Goal: Transaction & Acquisition: Obtain resource

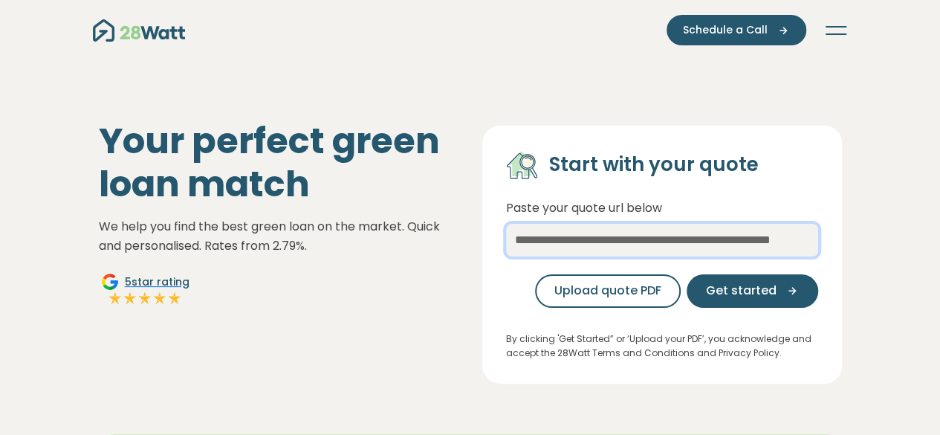
click at [620, 240] on input "text" at bounding box center [662, 240] width 312 height 33
paste input "**********"
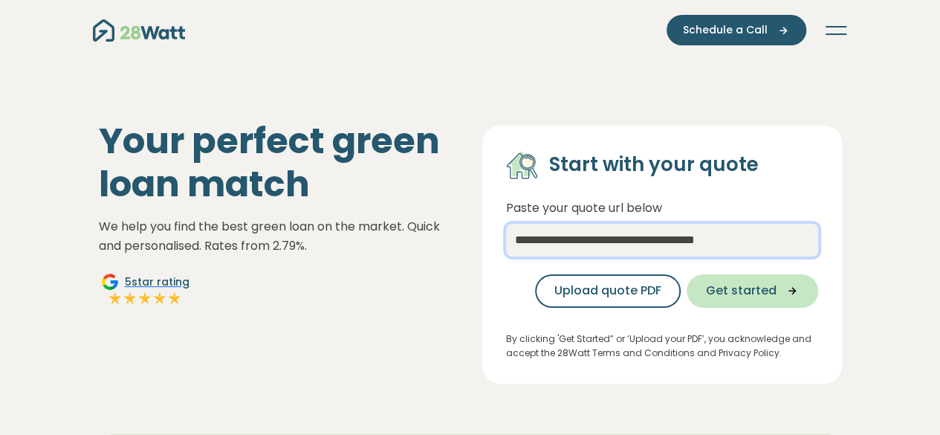
type input "**********"
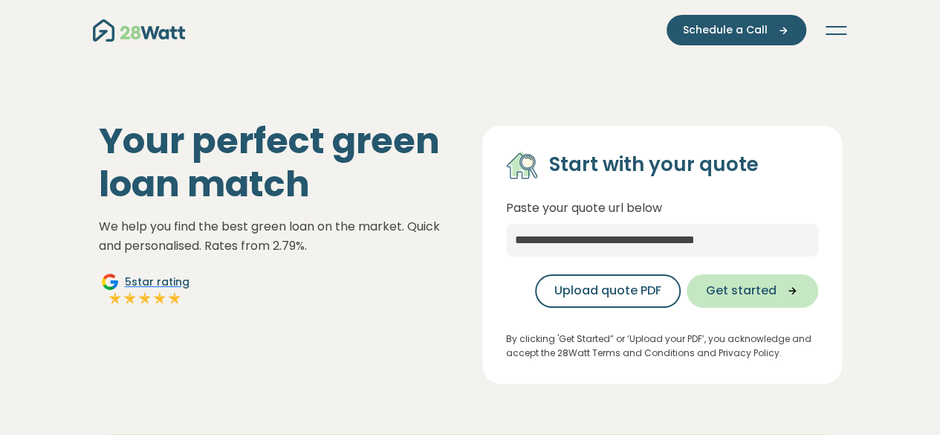
click at [755, 294] on span "Get started" at bounding box center [741, 291] width 71 height 18
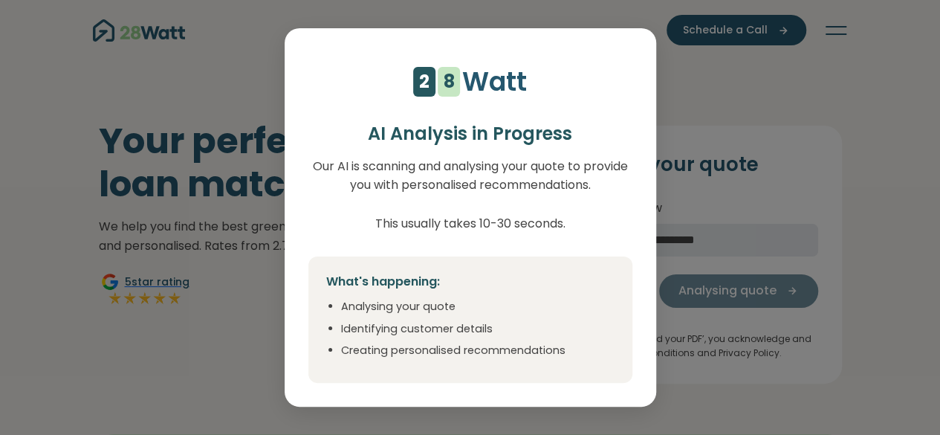
select select "***"
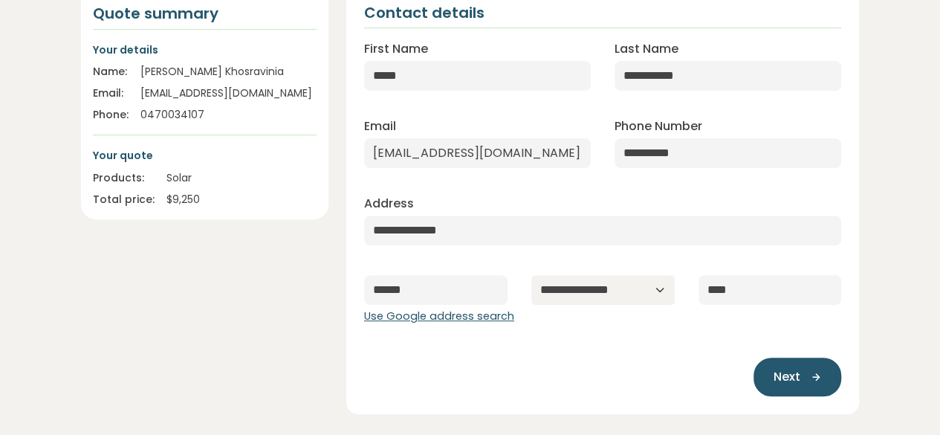
scroll to position [297, 0]
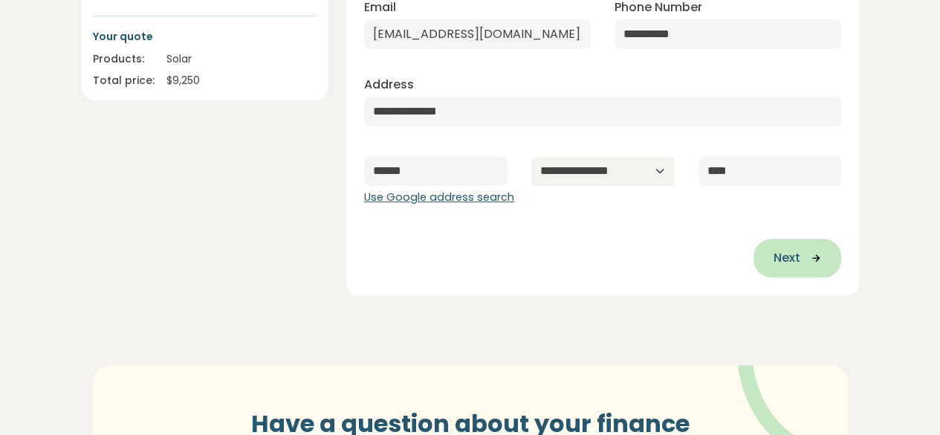
click at [787, 265] on span "Next" at bounding box center [786, 258] width 27 height 18
type input "**********"
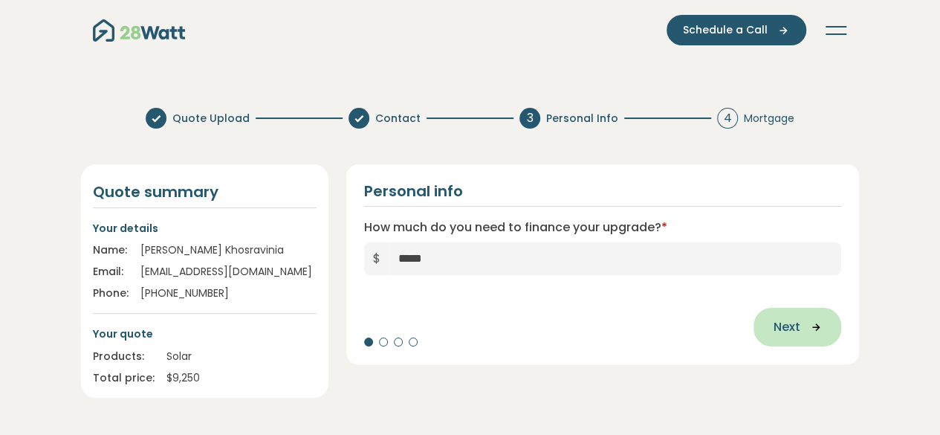
click at [807, 327] on icon "button" at bounding box center [811, 326] width 22 height 13
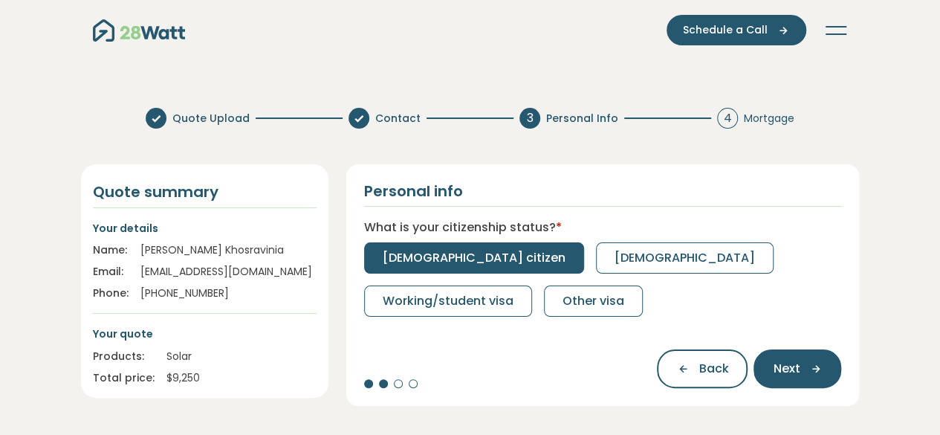
click at [436, 254] on span "Australian citizen" at bounding box center [474, 258] width 183 height 18
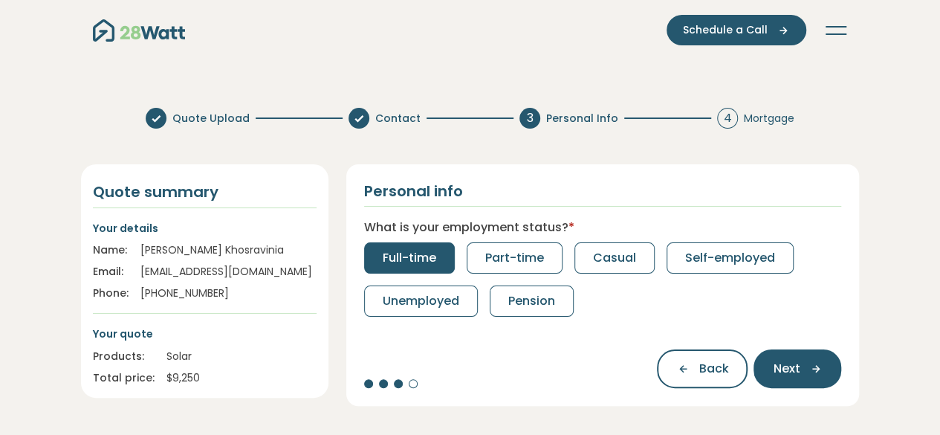
click at [416, 259] on span "Full-time" at bounding box center [410, 258] width 54 height 18
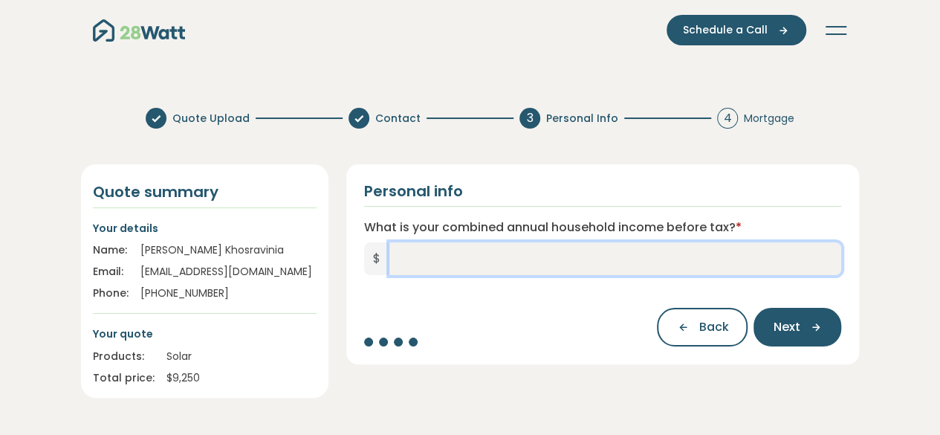
click at [540, 258] on input "What is your combined annual household income before tax? *" at bounding box center [615, 258] width 453 height 33
type input "*******"
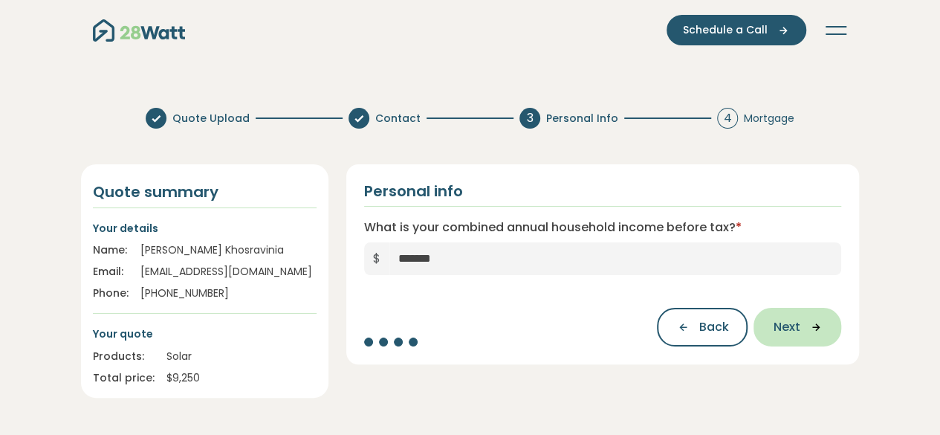
click at [797, 327] on span "Next" at bounding box center [786, 327] width 27 height 18
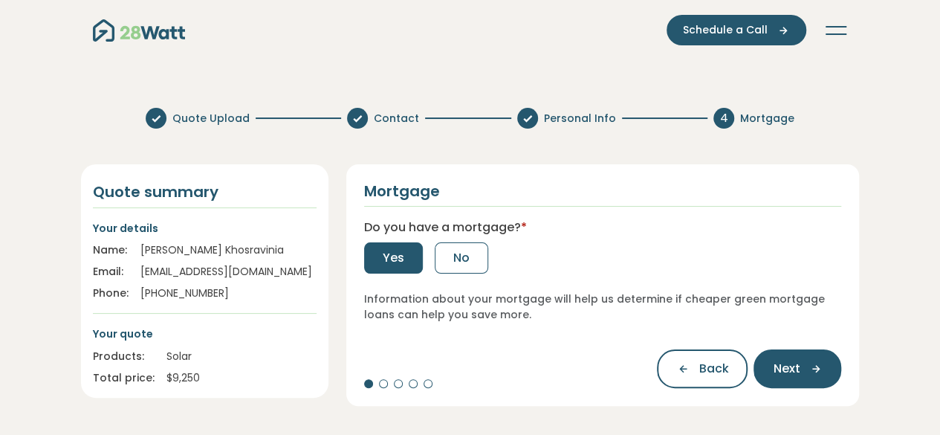
click at [398, 259] on span "Yes" at bounding box center [394, 258] width 22 height 18
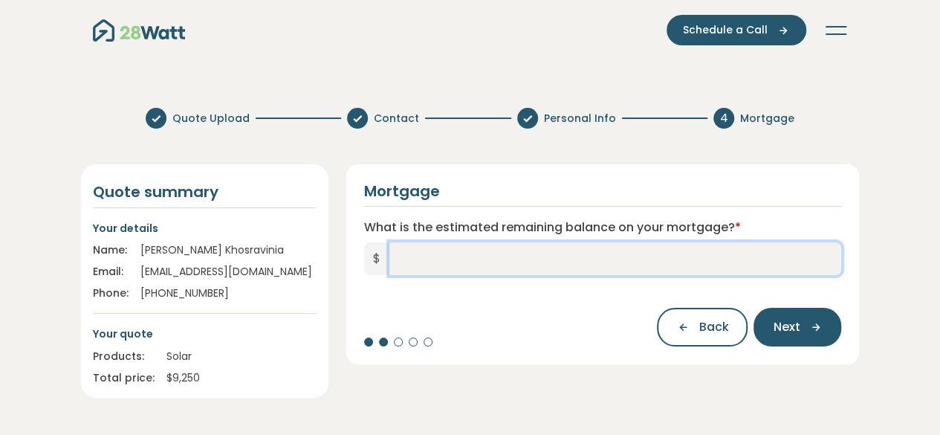
click at [536, 258] on input "What is the estimated remaining balance on your mortgage? *" at bounding box center [615, 258] width 453 height 33
type input "*******"
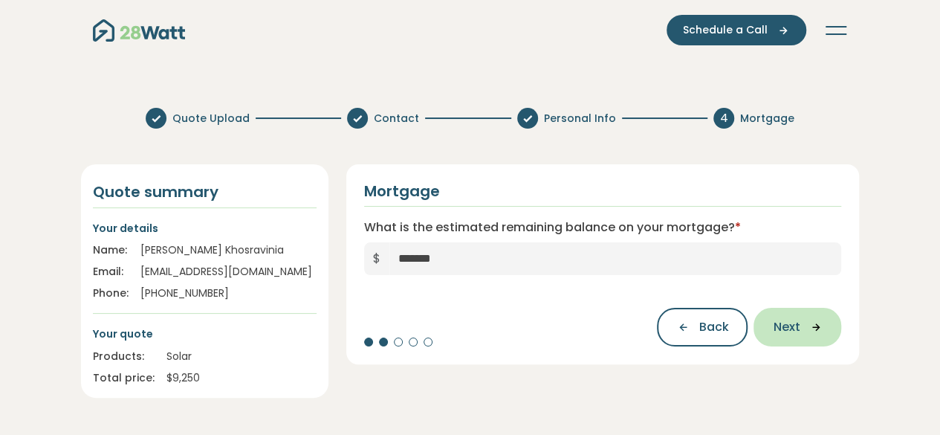
click at [794, 332] on span "Next" at bounding box center [786, 327] width 27 height 18
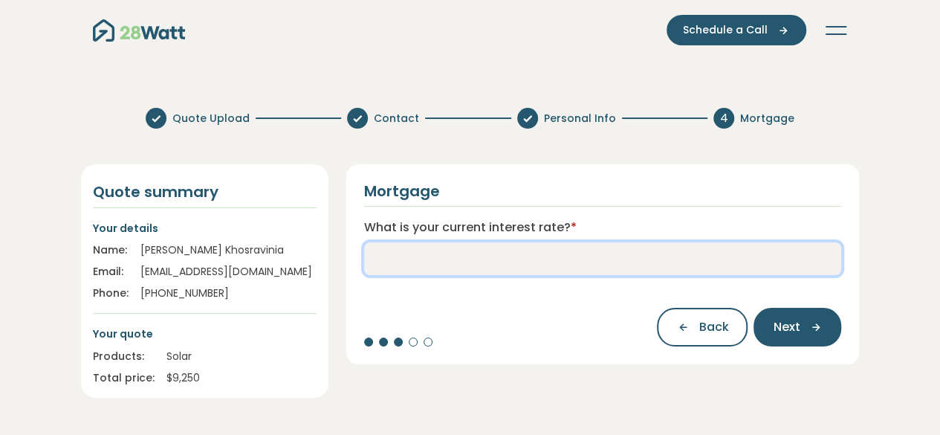
click at [440, 259] on input "What is your current interest rate? *" at bounding box center [603, 258] width 478 height 33
type input "****"
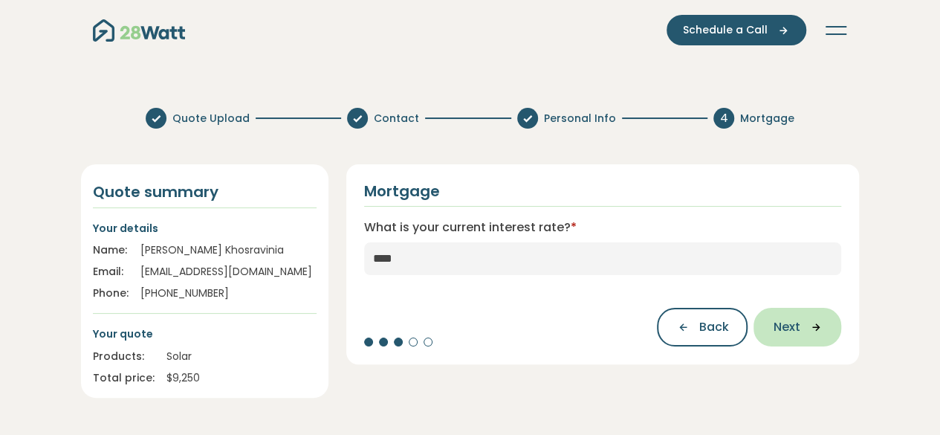
click at [797, 334] on span "Next" at bounding box center [786, 327] width 27 height 18
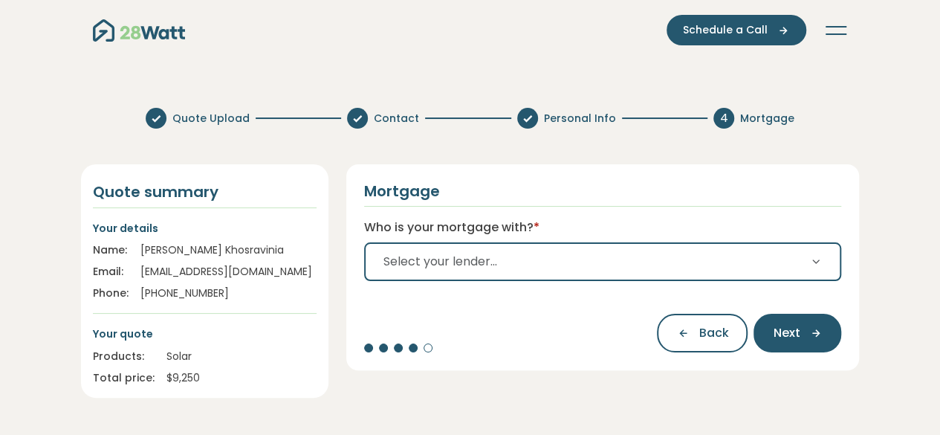
click at [502, 268] on button "Select your lender..." at bounding box center [603, 261] width 478 height 39
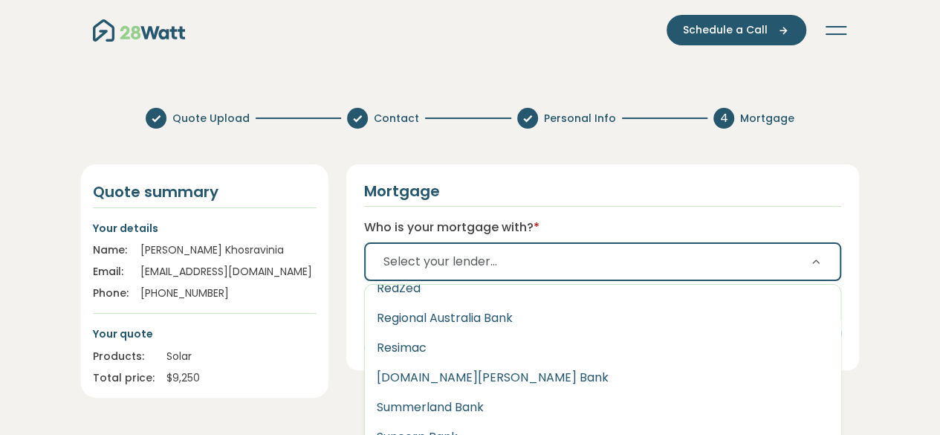
scroll to position [2211, 0]
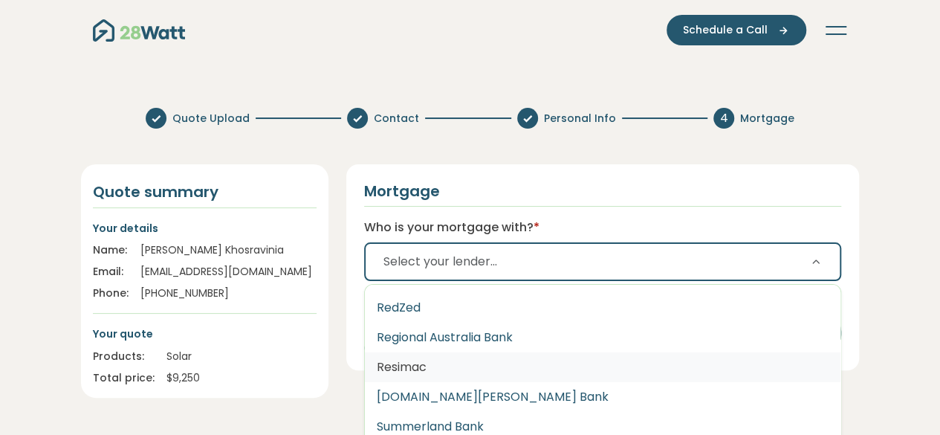
click at [410, 372] on button "Resimac" at bounding box center [603, 367] width 476 height 30
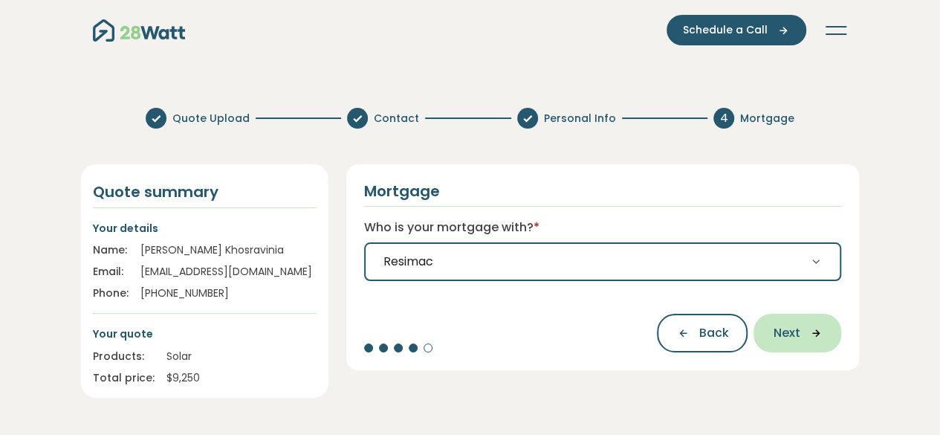
click at [798, 337] on span "Next" at bounding box center [786, 333] width 27 height 18
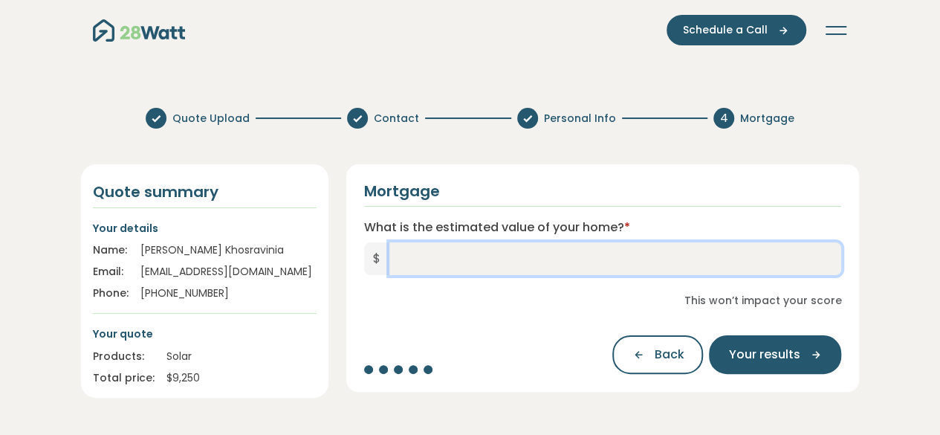
click at [556, 265] on input "What is the estimated value of your home? *" at bounding box center [615, 258] width 453 height 33
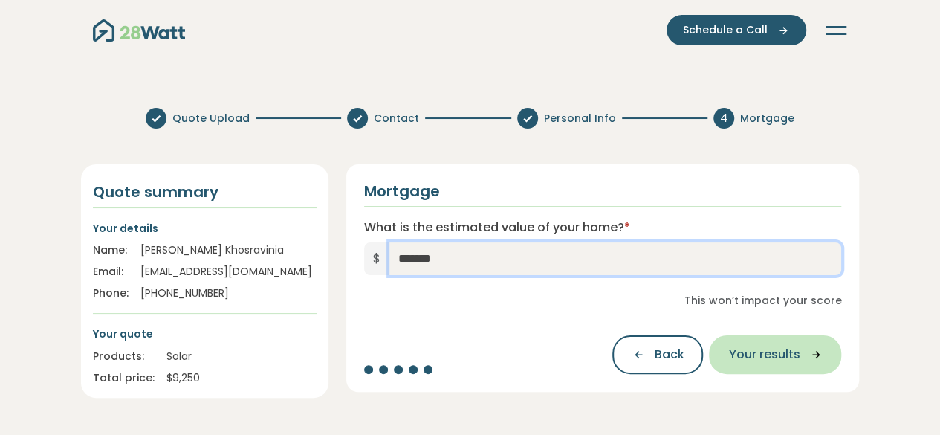
type input "*******"
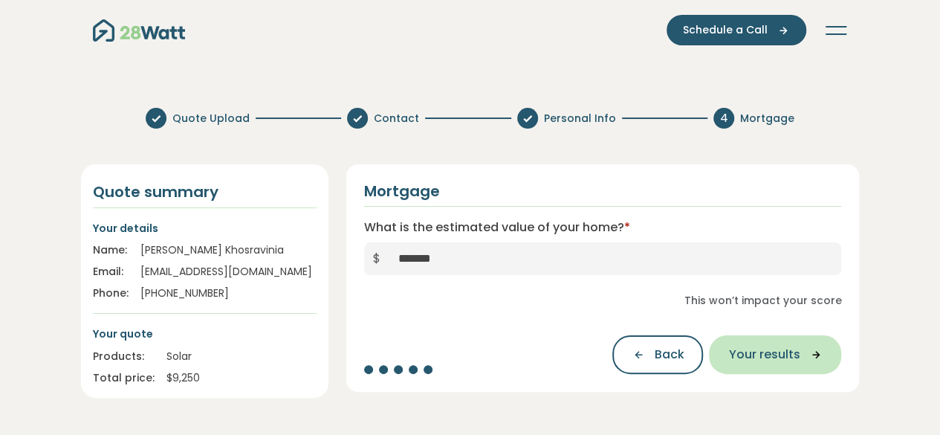
click at [776, 364] on button "Your results" at bounding box center [775, 354] width 132 height 39
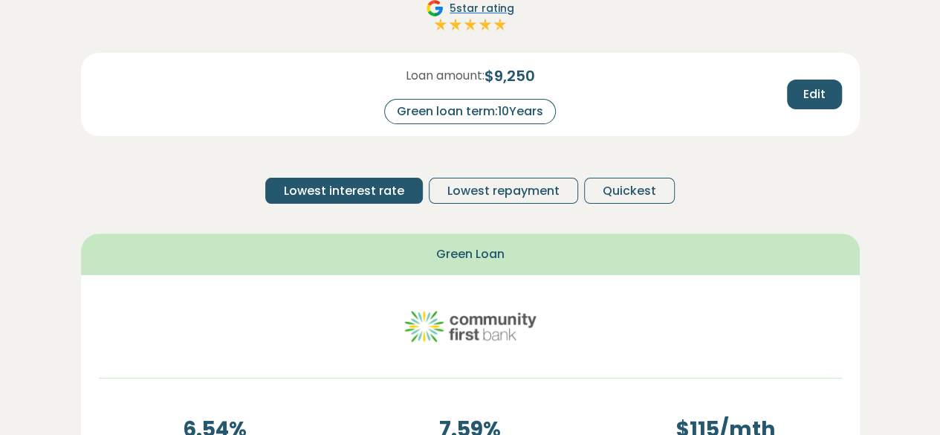
scroll to position [149, 0]
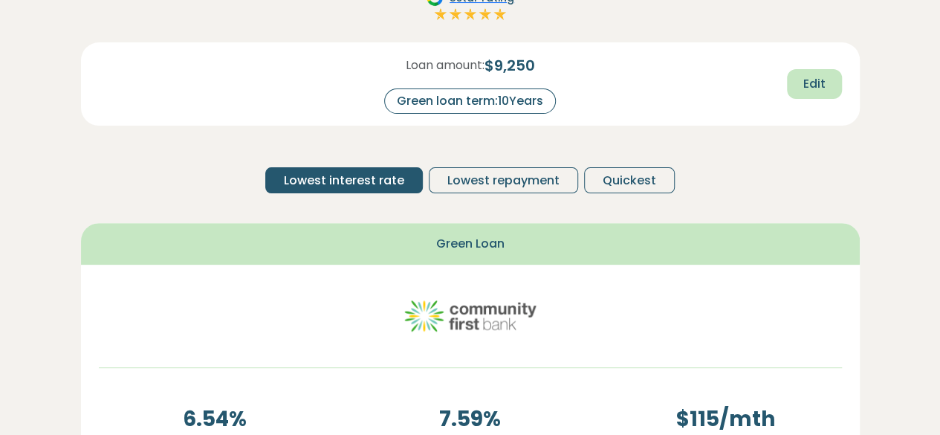
click at [817, 85] on span "Edit" at bounding box center [814, 84] width 22 height 18
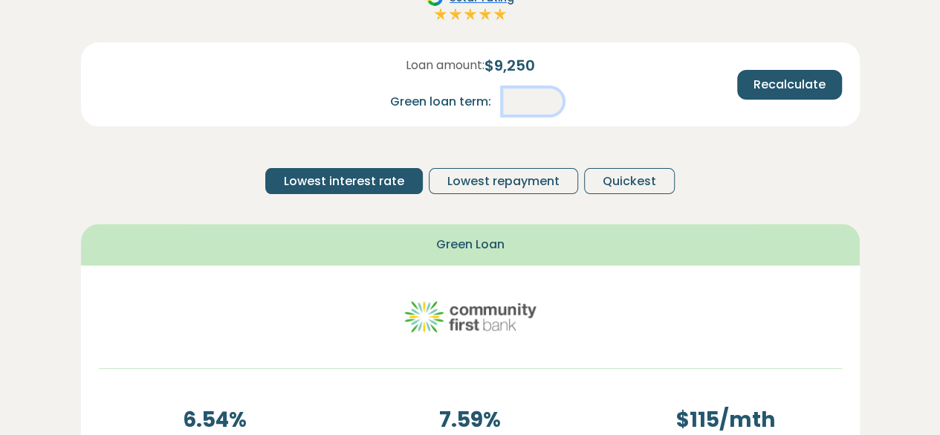
drag, startPoint x: 549, startPoint y: 100, endPoint x: 504, endPoint y: 103, distance: 44.7
click at [504, 103] on input "**" at bounding box center [532, 101] width 59 height 26
type input "*"
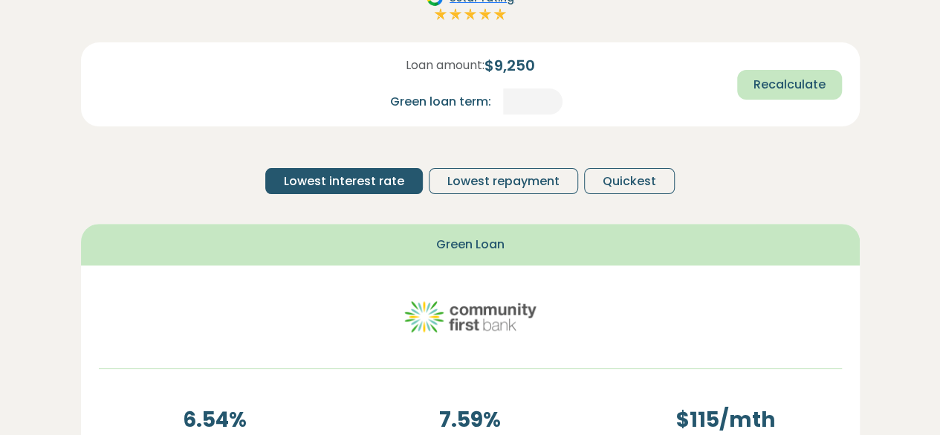
click at [795, 90] on span "Recalculate" at bounding box center [790, 85] width 72 height 18
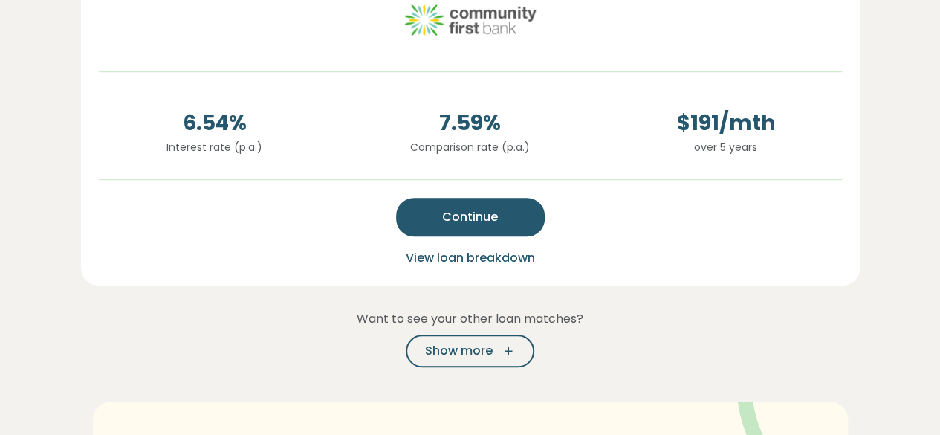
scroll to position [446, 0]
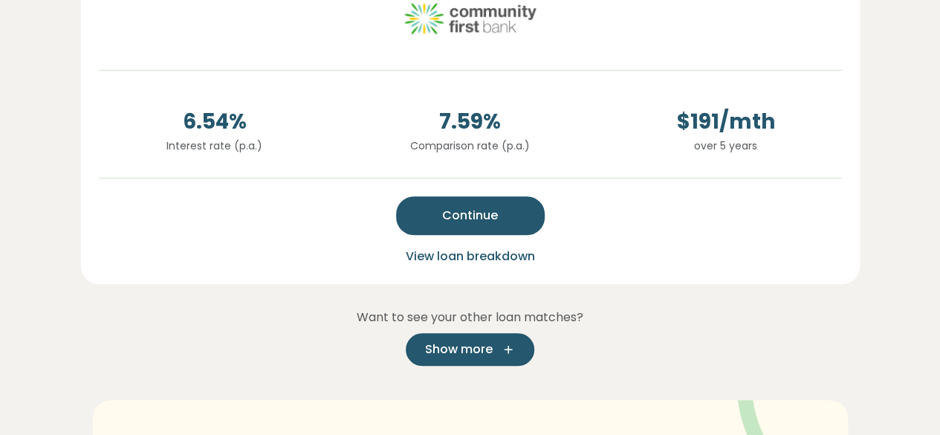
click at [513, 350] on icon "button" at bounding box center [504, 349] width 22 height 13
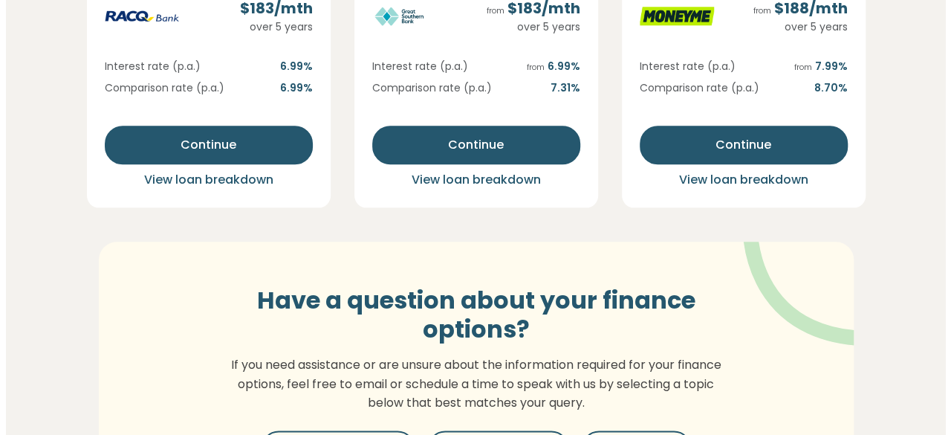
scroll to position [818, 0]
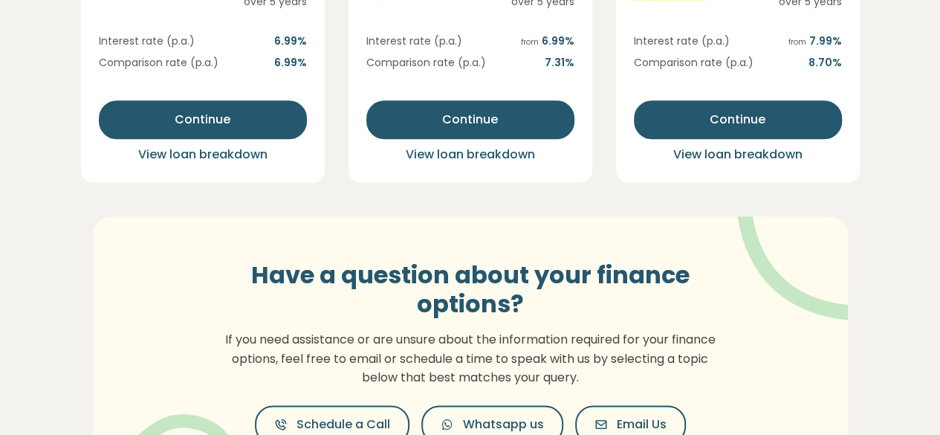
click at [193, 157] on span "View loan breakdown" at bounding box center [202, 154] width 129 height 17
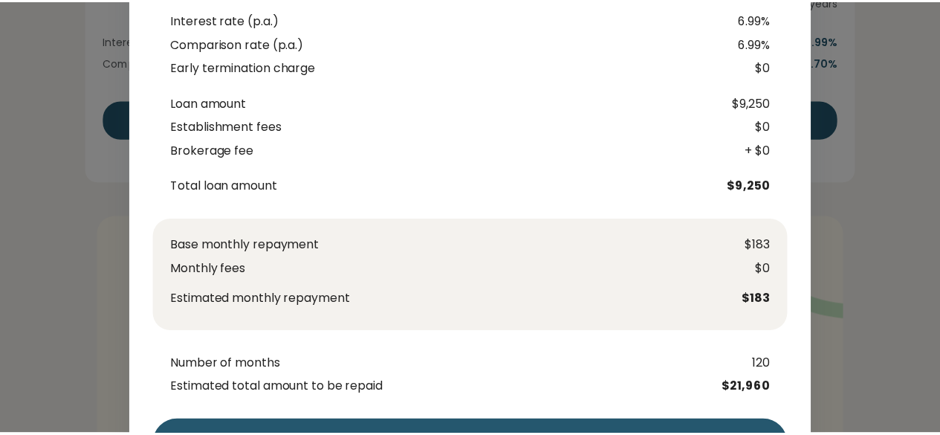
scroll to position [0, 0]
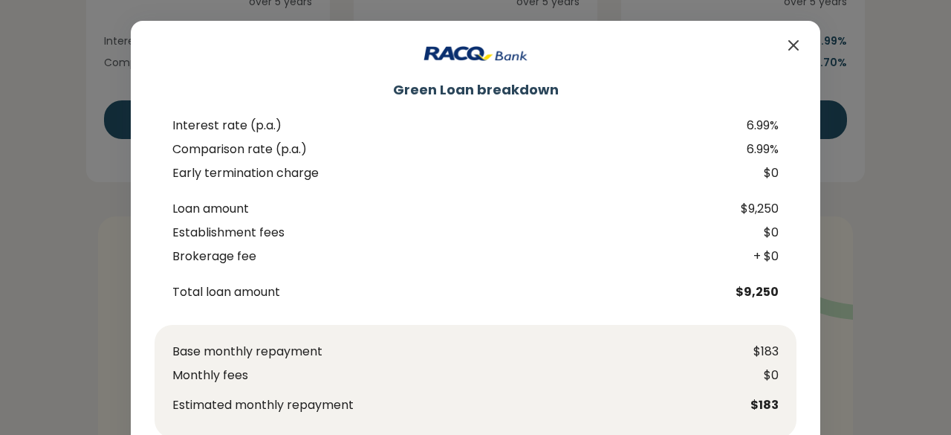
click at [790, 45] on icon "Close" at bounding box center [794, 45] width 18 height 18
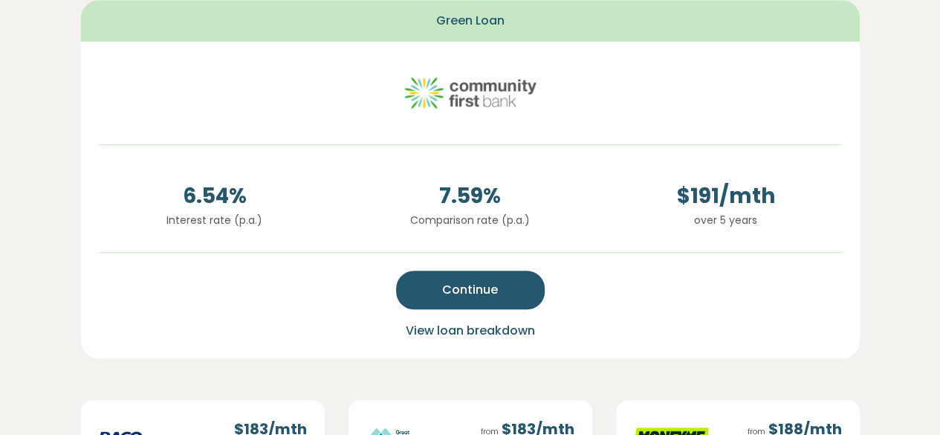
scroll to position [149, 0]
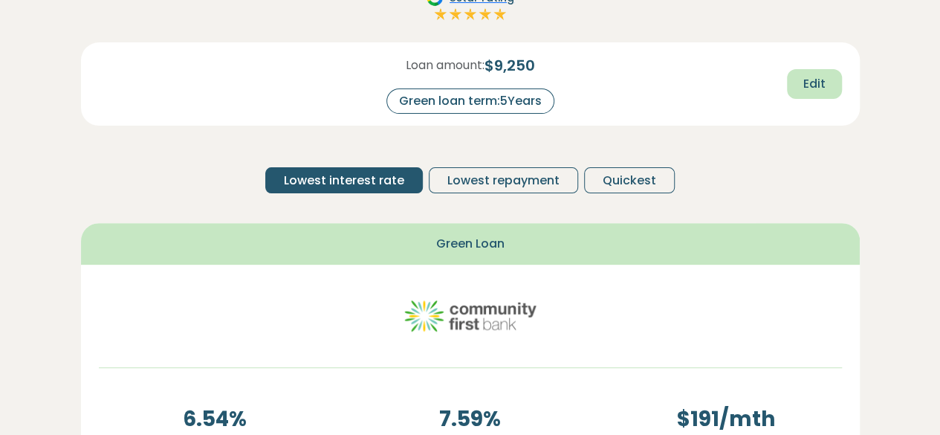
click at [808, 91] on span "Edit" at bounding box center [814, 84] width 22 height 18
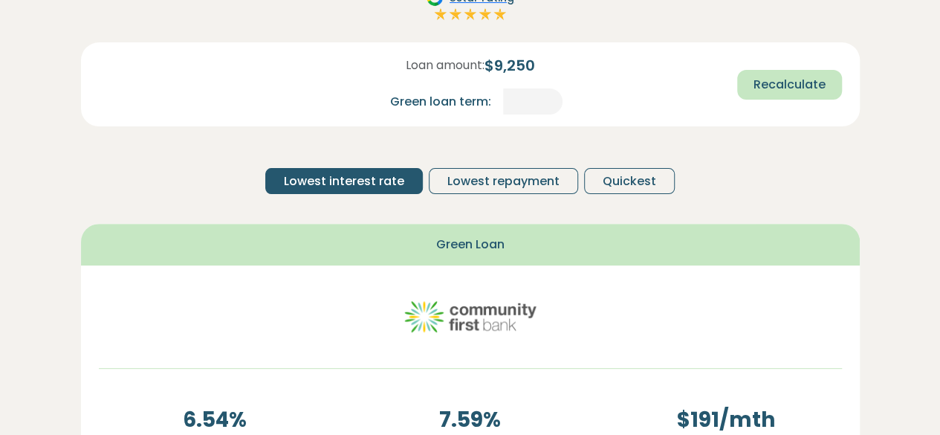
click at [763, 76] on span "Recalculate" at bounding box center [790, 85] width 72 height 18
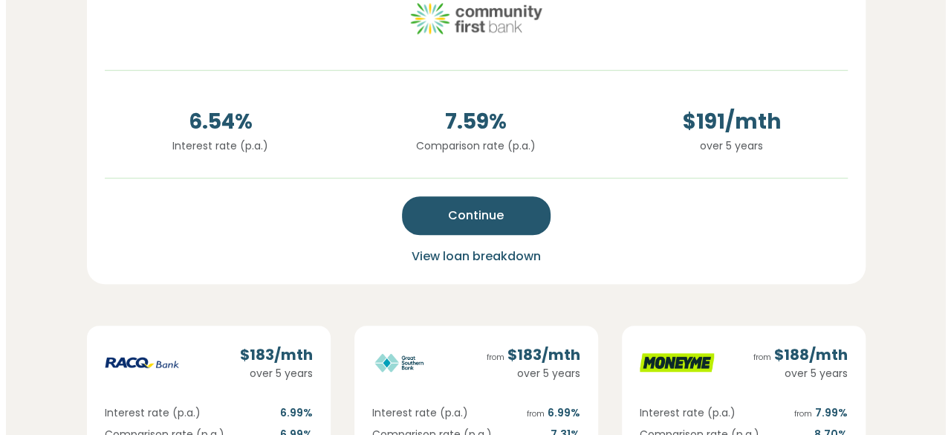
scroll to position [743, 0]
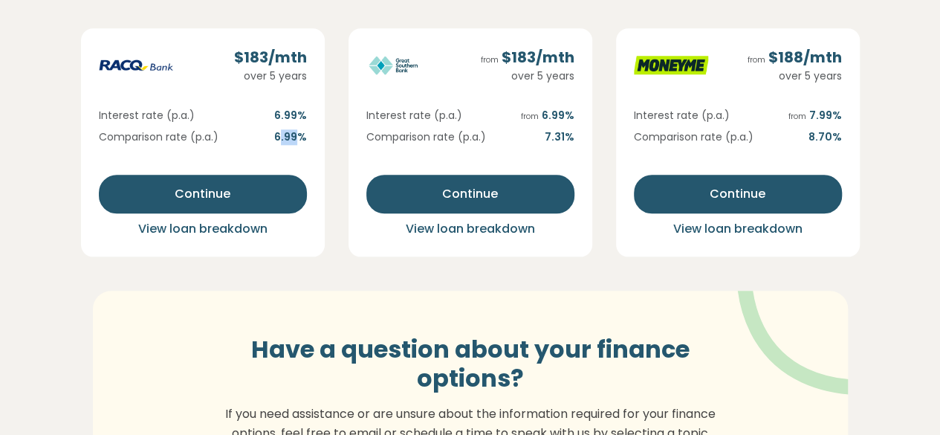
click at [303, 130] on span "6.99 %" at bounding box center [290, 137] width 33 height 16
click at [248, 227] on span "View loan breakdown" at bounding box center [202, 228] width 129 height 17
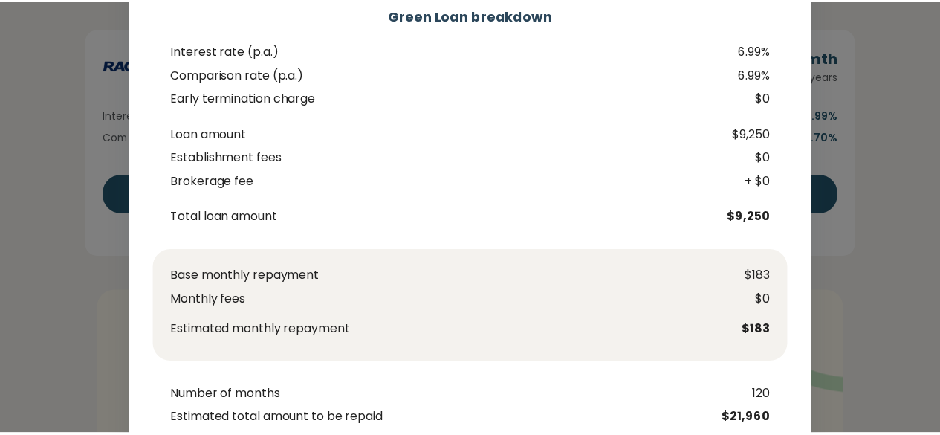
scroll to position [180, 0]
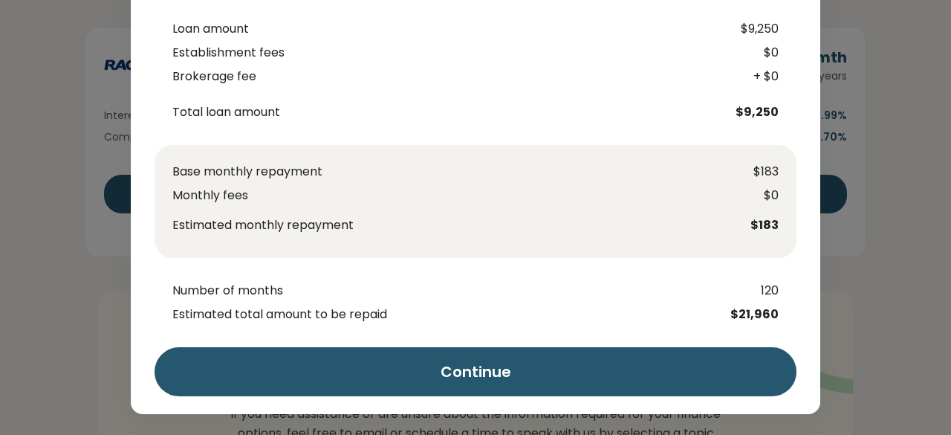
click at [904, 160] on div "Green Loan breakdown Interest rate (p.a.) 6.99% Comparison rate (p.a.) 6.99% Ea…" at bounding box center [475, 217] width 951 height 435
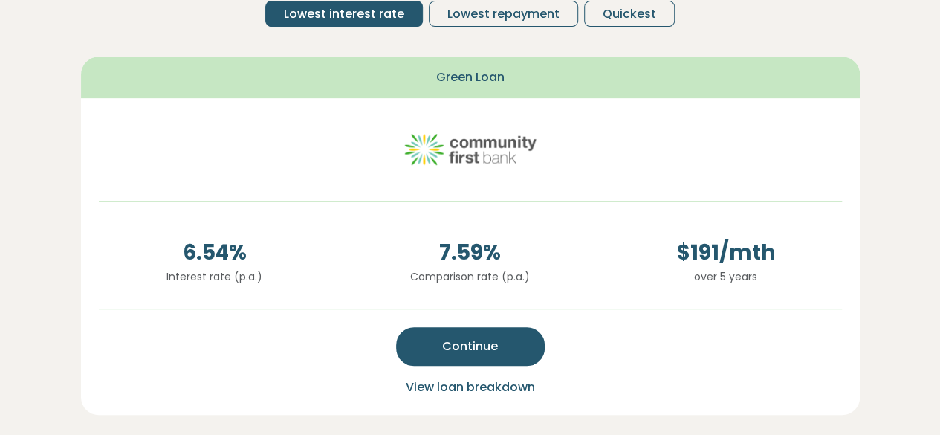
scroll to position [223, 0]
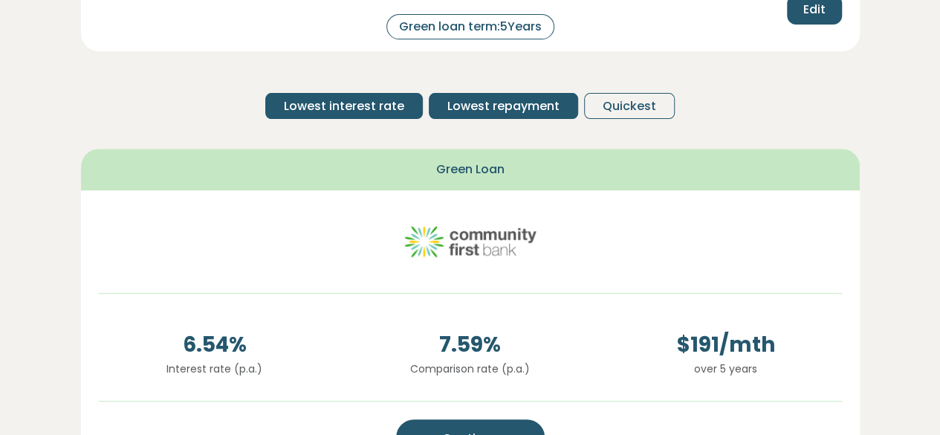
click at [494, 102] on span "Lowest repayment" at bounding box center [503, 106] width 112 height 18
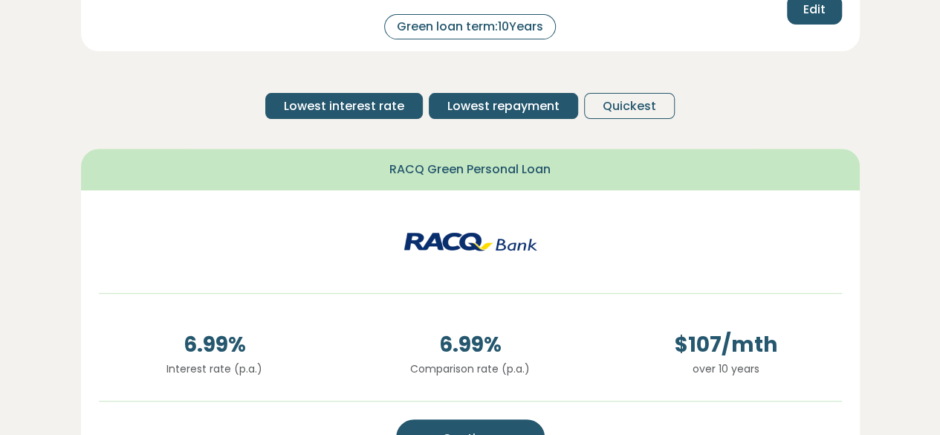
click at [342, 115] on button "Lowest interest rate" at bounding box center [344, 106] width 158 height 26
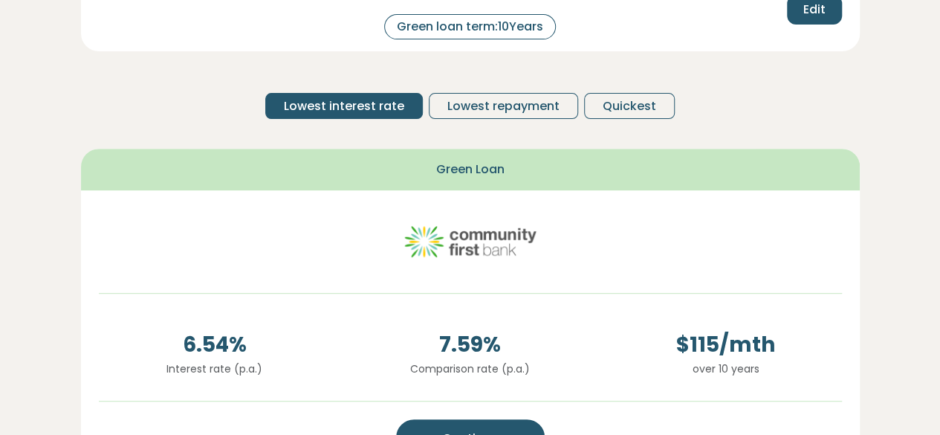
click at [523, 29] on div "Green loan term: 10 Years" at bounding box center [470, 26] width 172 height 25
click at [526, 28] on div "Green loan term: 10 Years" at bounding box center [470, 26] width 172 height 25
click at [526, 30] on div "Green loan term: 10 Years" at bounding box center [470, 26] width 172 height 25
click at [528, 29] on div "Green loan term: 10 Years" at bounding box center [470, 26] width 172 height 25
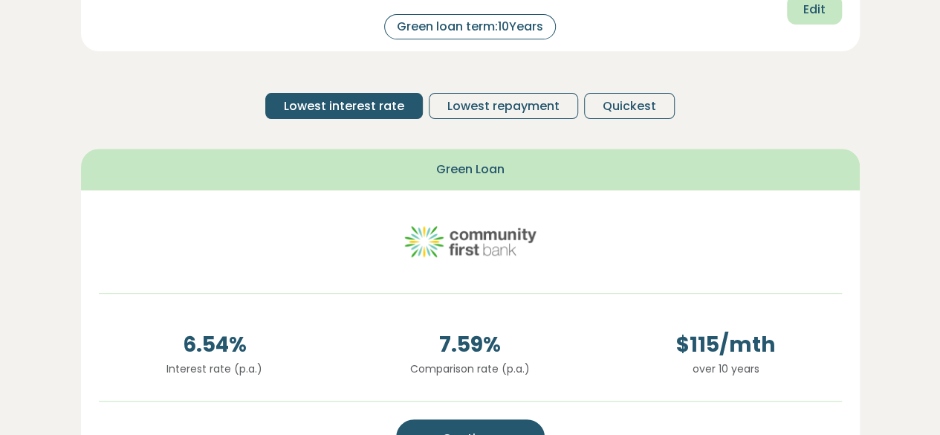
click at [821, 13] on span "Edit" at bounding box center [814, 10] width 22 height 18
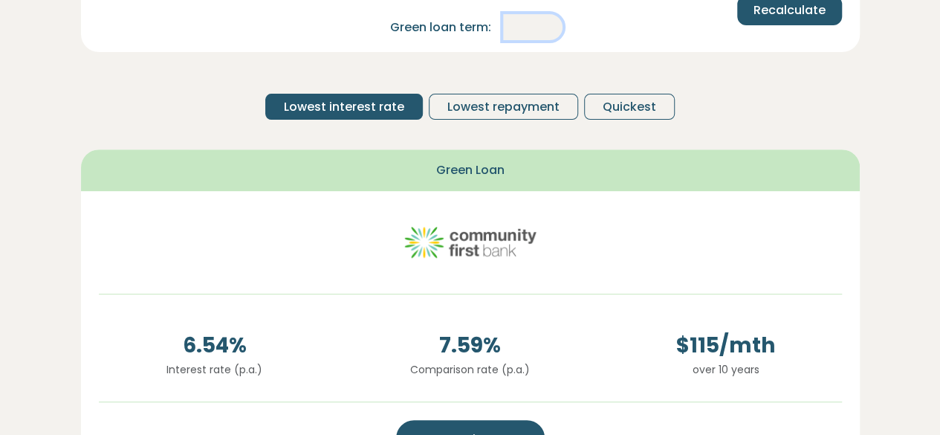
click at [547, 25] on input "**" at bounding box center [532, 27] width 59 height 26
type input "*"
click at [751, 10] on button "Recalculate" at bounding box center [789, 11] width 105 height 30
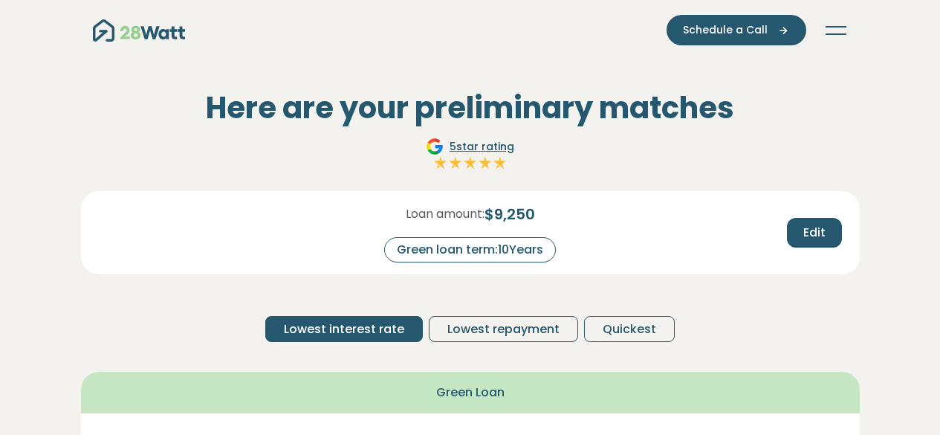
scroll to position [222, 0]
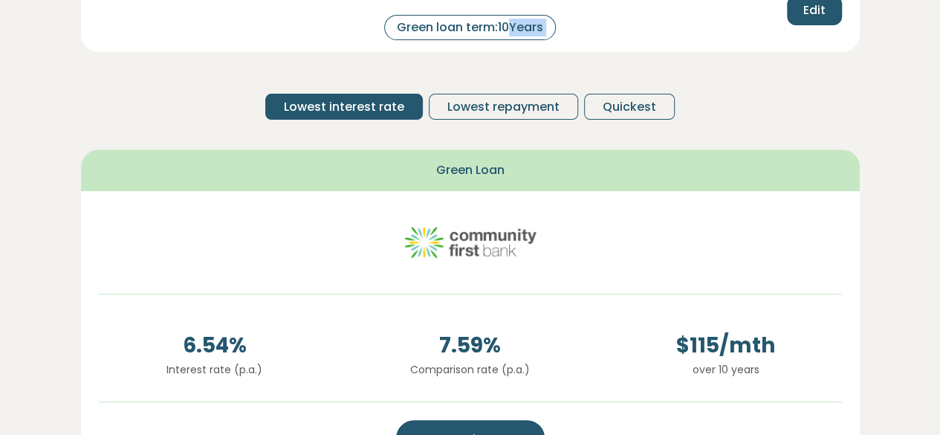
drag, startPoint x: 512, startPoint y: 26, endPoint x: 554, endPoint y: 35, distance: 43.3
click at [443, 30] on div "Green loan term: 10 Years" at bounding box center [470, 27] width 172 height 25
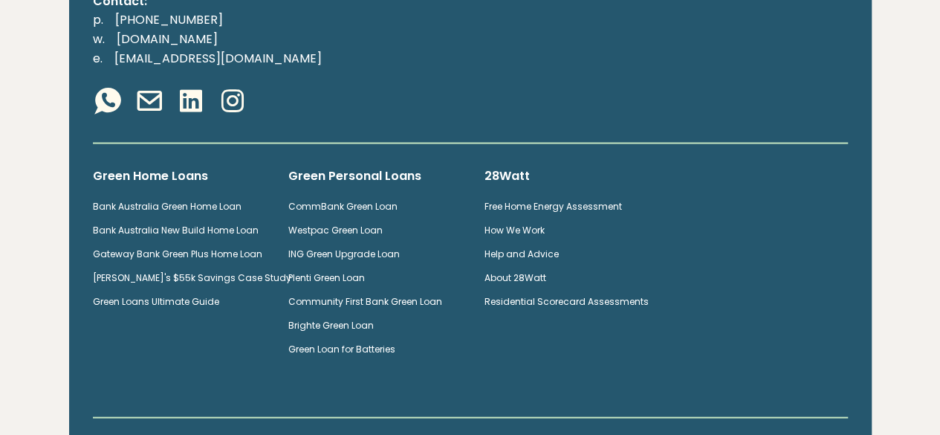
scroll to position [1412, 0]
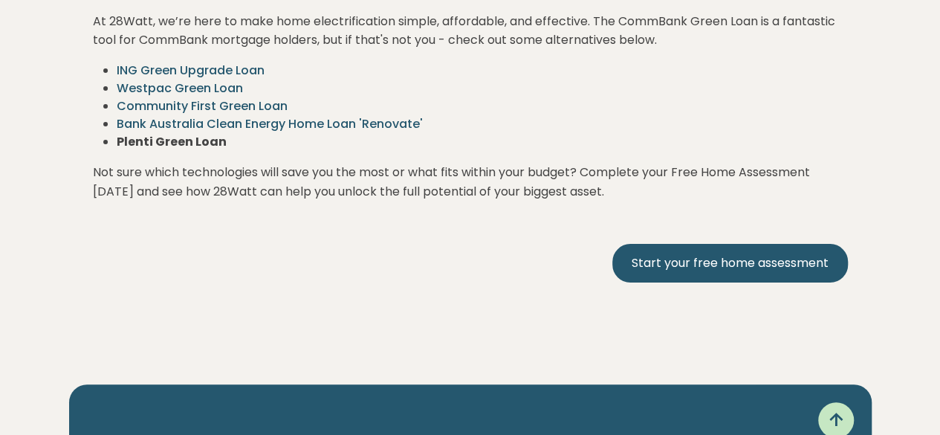
scroll to position [3515, 0]
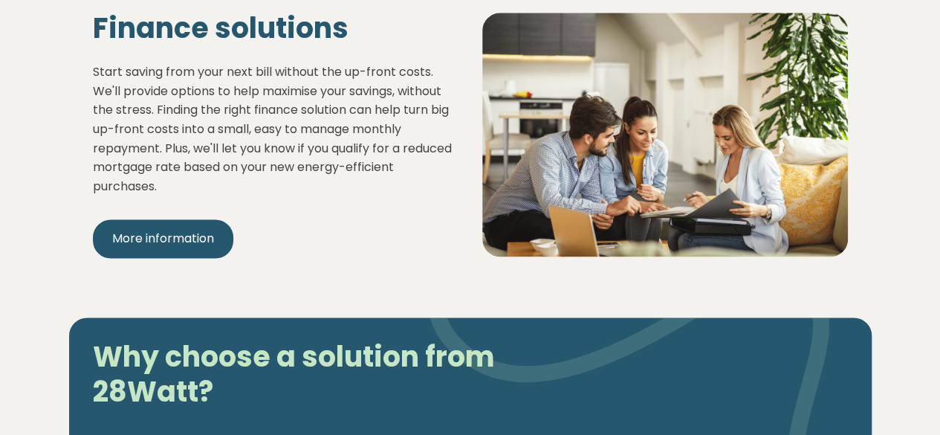
scroll to position [966, 0]
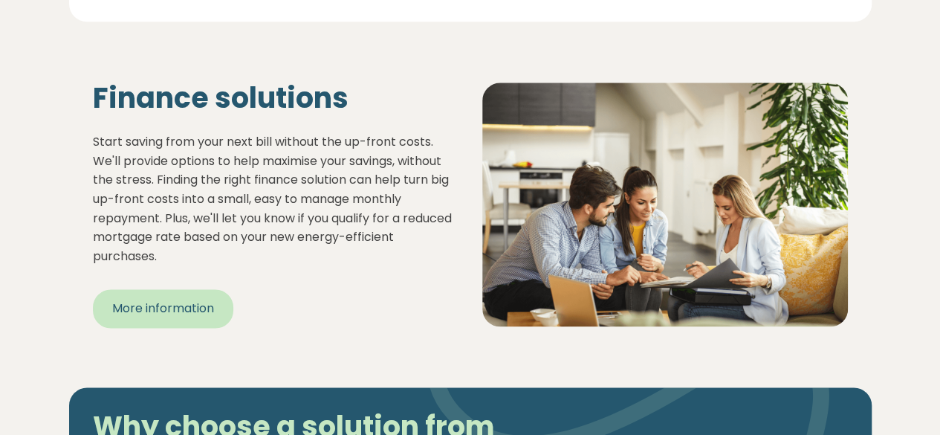
drag, startPoint x: 158, startPoint y: 343, endPoint x: 169, endPoint y: 346, distance: 12.1
click at [158, 328] on link "More information" at bounding box center [163, 308] width 140 height 39
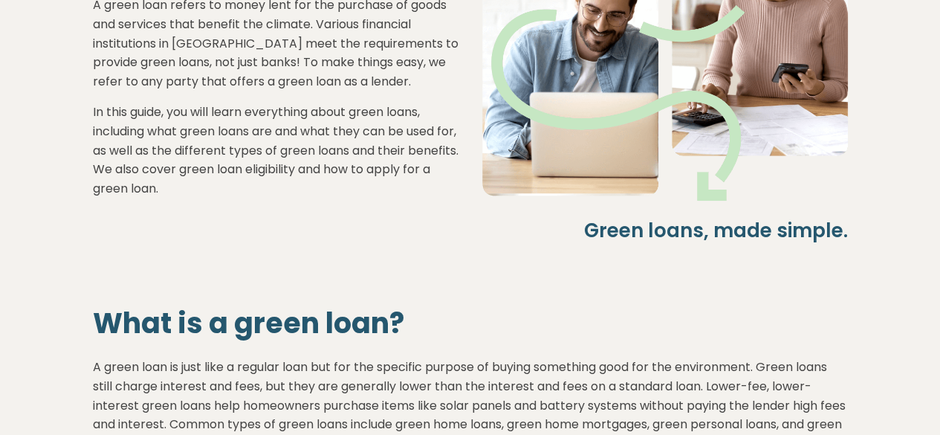
scroll to position [604, 0]
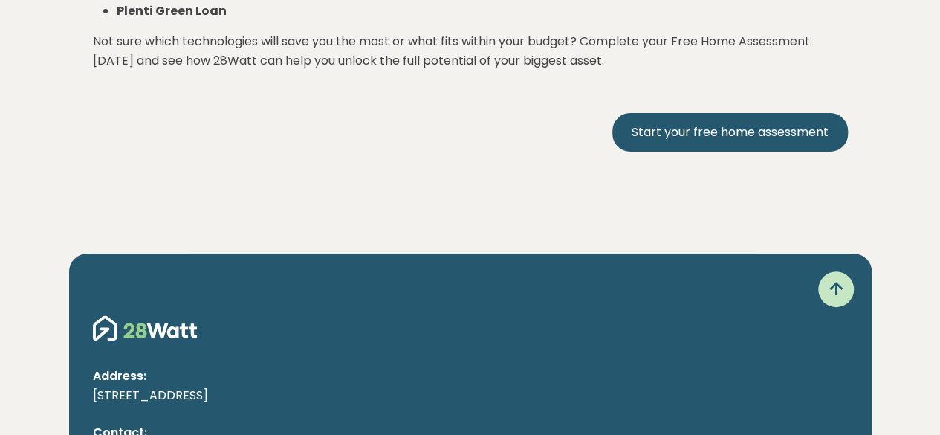
scroll to position [3270, 0]
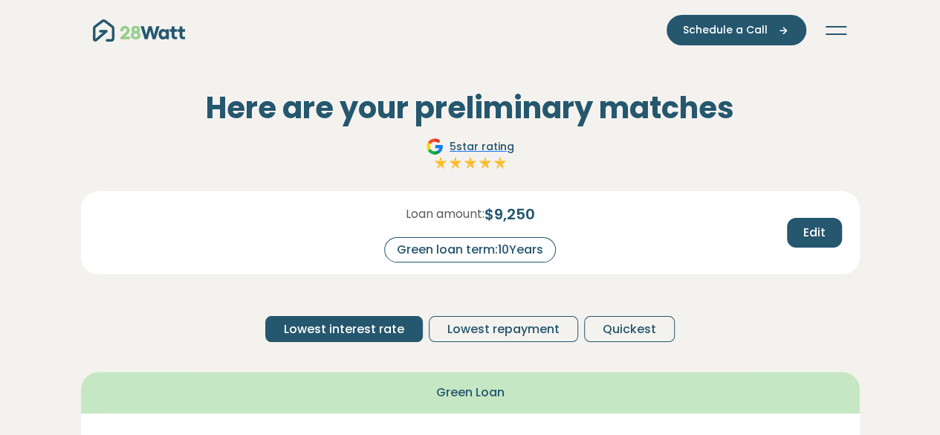
click at [530, 249] on div "Green loan term: 10 Years" at bounding box center [470, 249] width 172 height 25
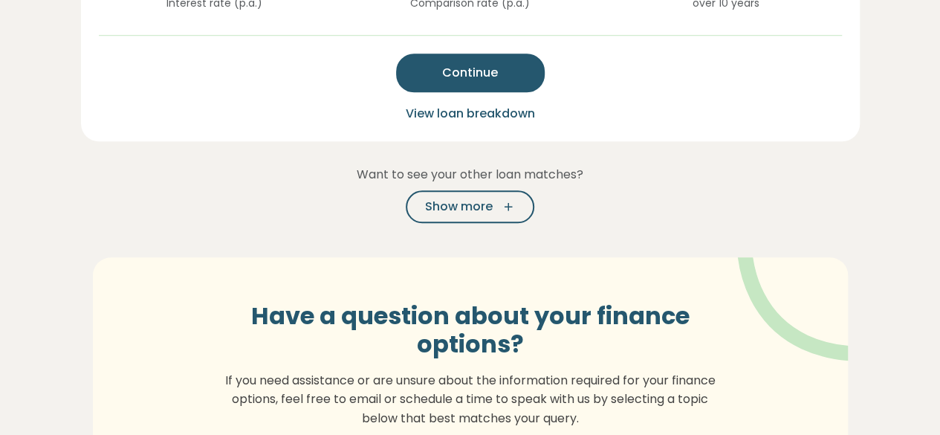
scroll to position [595, 0]
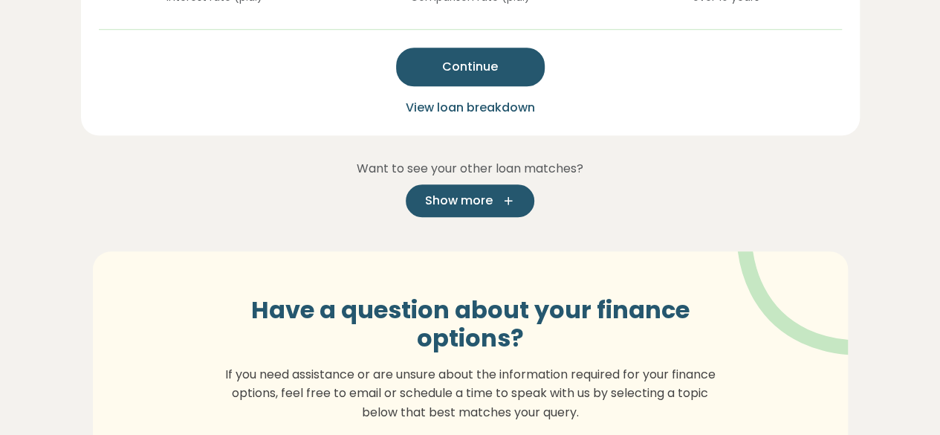
click at [487, 204] on span "Show more" at bounding box center [459, 201] width 68 height 18
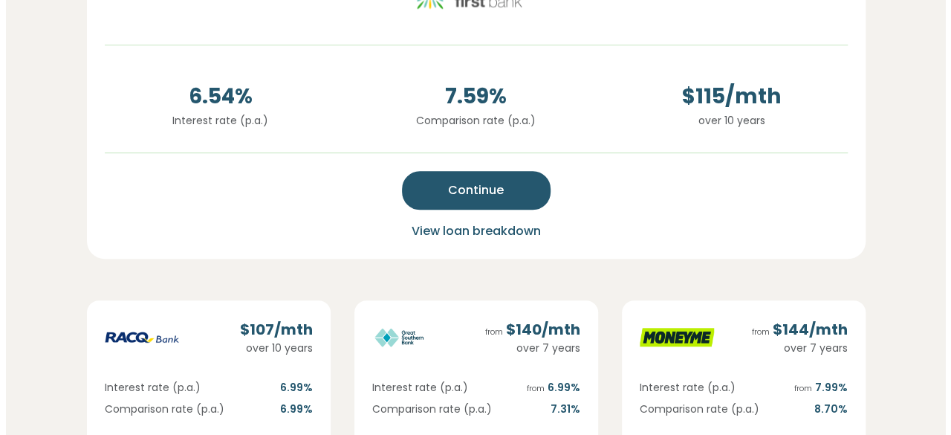
scroll to position [669, 0]
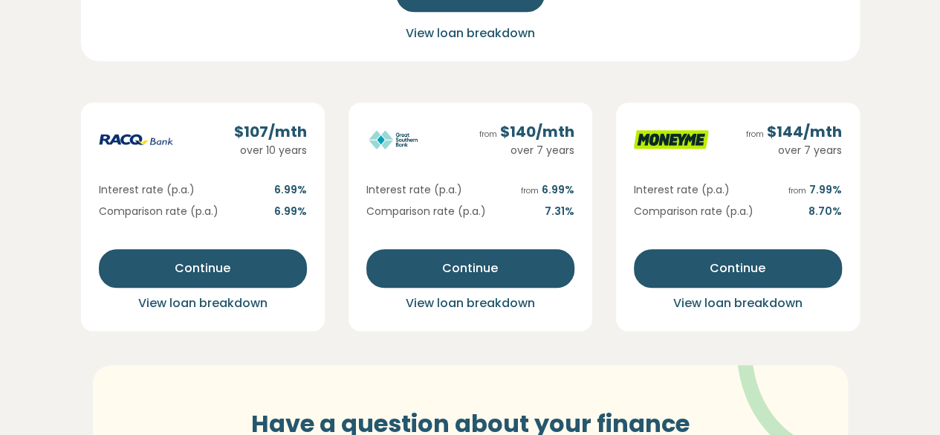
click at [216, 301] on span "View loan breakdown" at bounding box center [202, 302] width 129 height 17
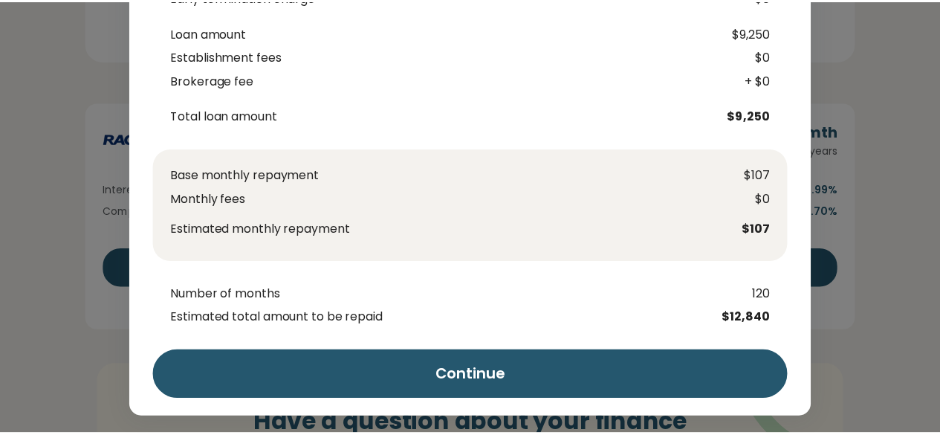
scroll to position [180, 0]
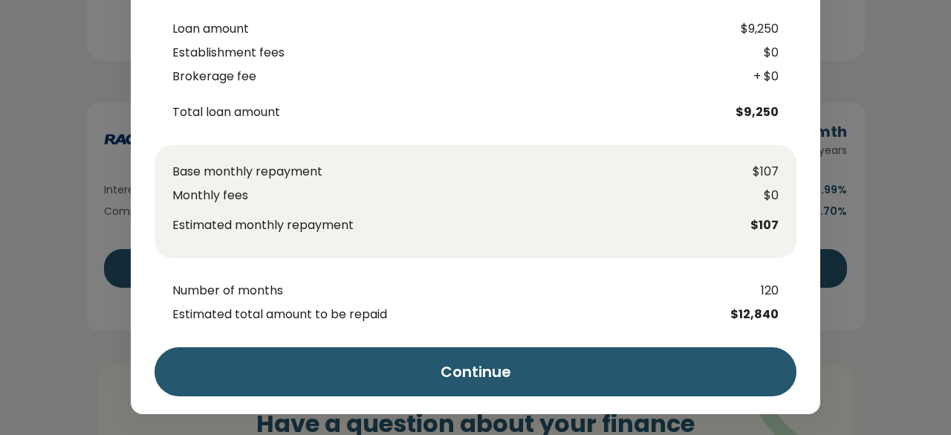
click at [889, 344] on div "Green Loan breakdown Interest rate (p.a.) 6.99% Comparison rate (p.a.) 6.99% Ea…" at bounding box center [475, 217] width 951 height 435
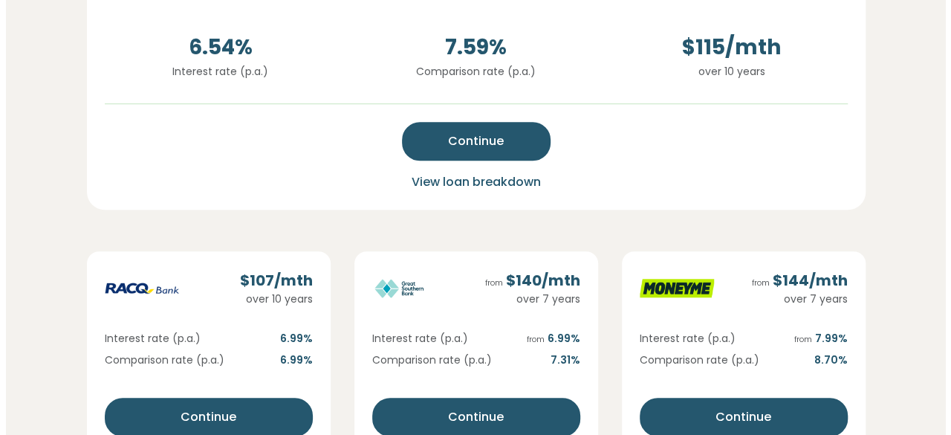
scroll to position [446, 0]
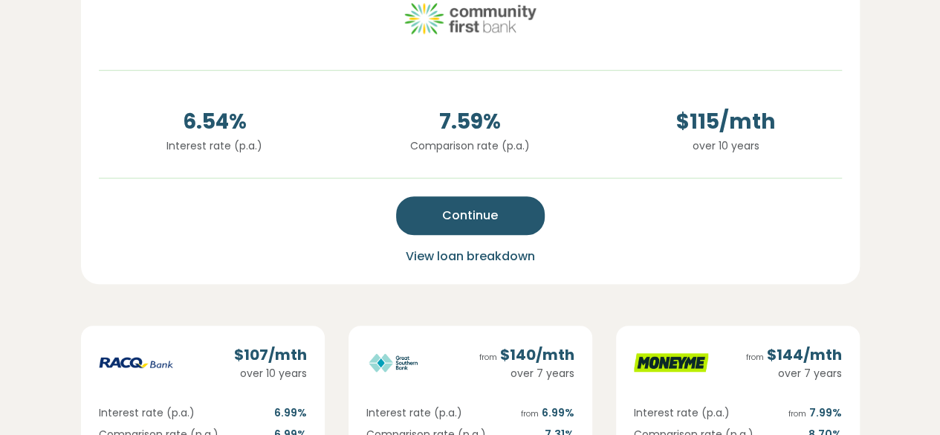
click at [507, 259] on span "View loan breakdown" at bounding box center [470, 256] width 129 height 17
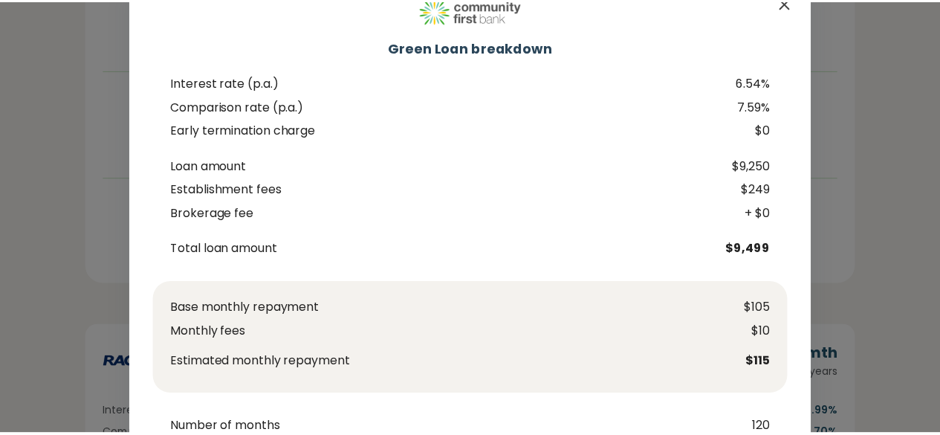
scroll to position [0, 0]
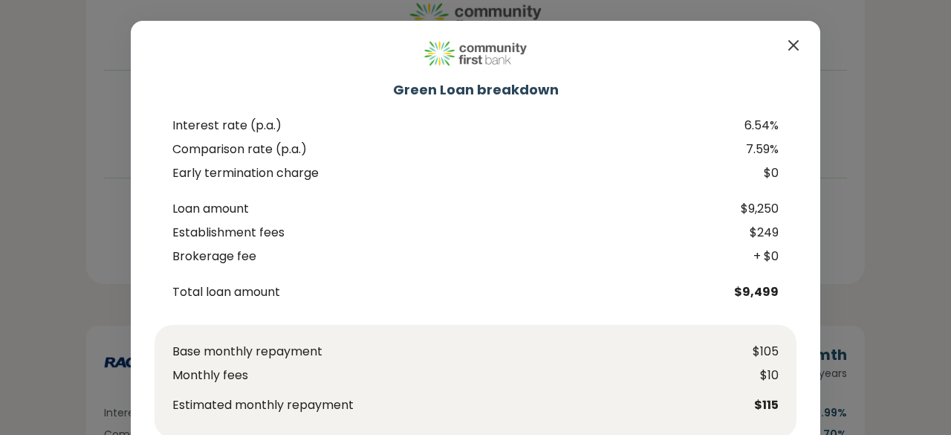
click at [789, 42] on icon "Close" at bounding box center [794, 45] width 18 height 18
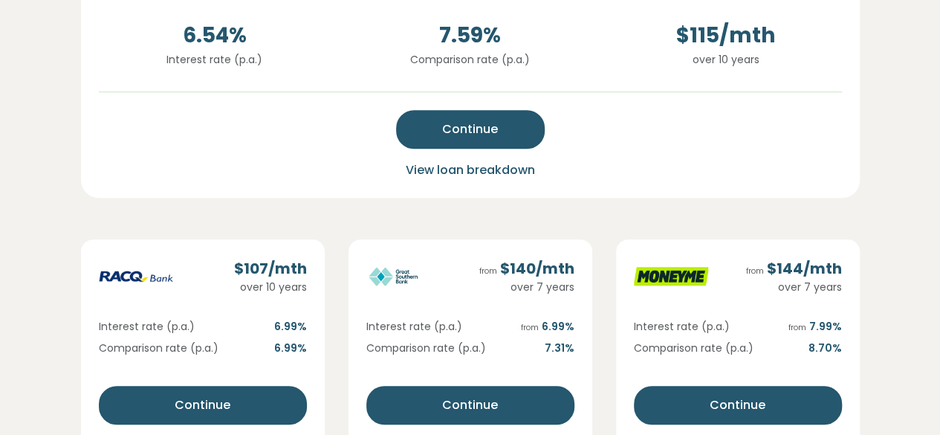
scroll to position [669, 0]
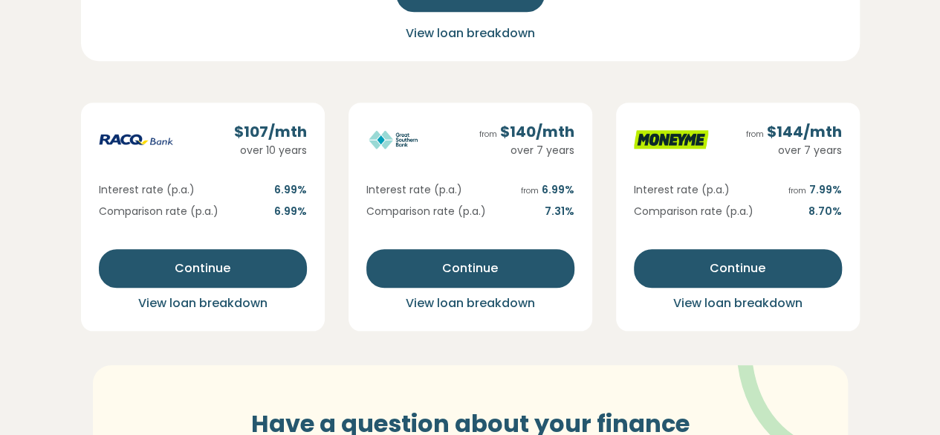
click at [210, 302] on span "View loan breakdown" at bounding box center [202, 302] width 129 height 17
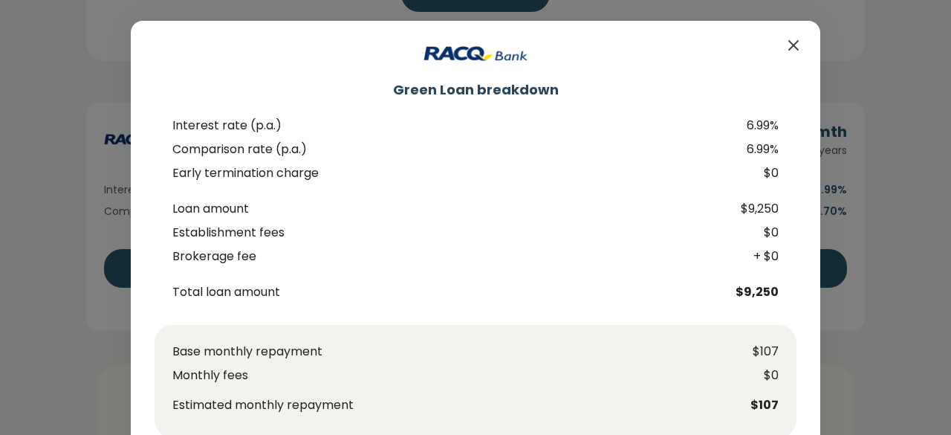
click at [791, 47] on icon "Close" at bounding box center [793, 45] width 9 height 9
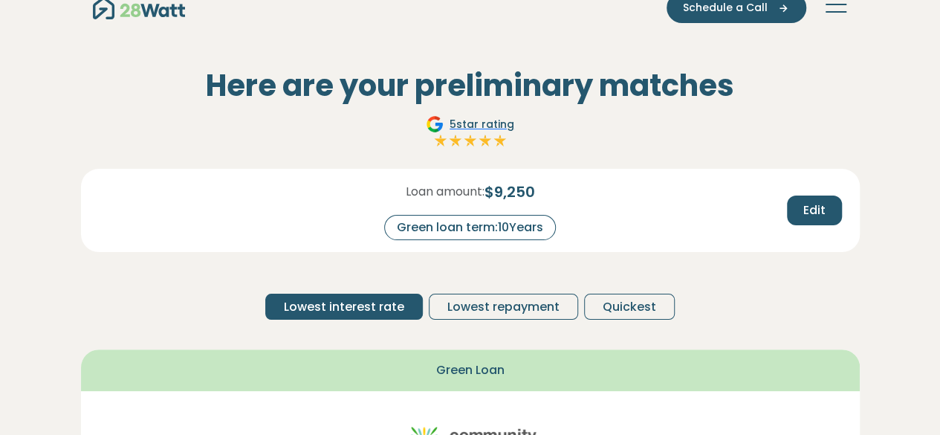
scroll to position [0, 0]
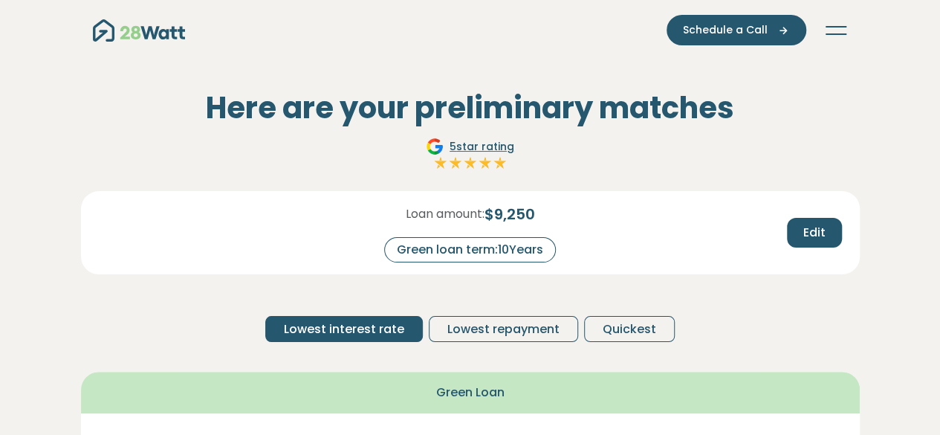
click at [847, 27] on nav "Green home loans Get started Learn more Use case Products Green personal loans …" at bounding box center [470, 30] width 755 height 30
click at [843, 30] on button "Toggle navigation" at bounding box center [836, 30] width 24 height 15
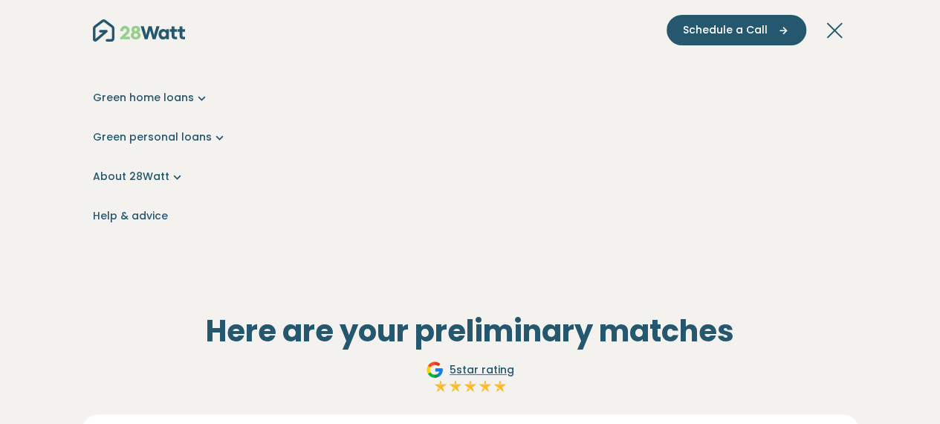
click at [841, 33] on button "Toggle navigation" at bounding box center [836, 30] width 24 height 15
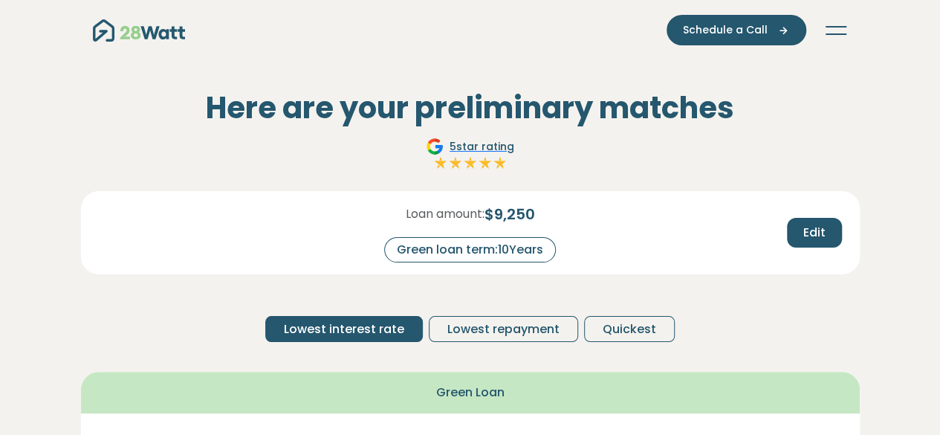
click at [535, 252] on div "Green loan term: 10 Years" at bounding box center [470, 249] width 172 height 25
click at [502, 221] on span "$ 9,250" at bounding box center [510, 214] width 51 height 22
click at [139, 31] on img "Main navigation" at bounding box center [139, 30] width 92 height 22
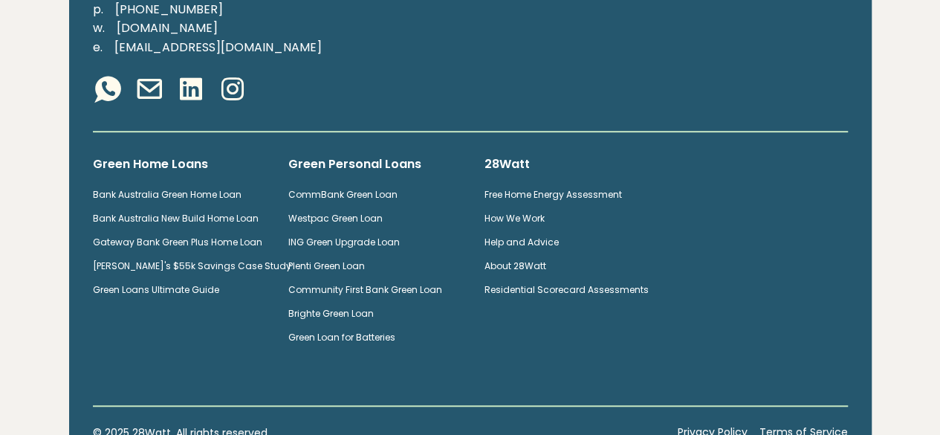
scroll to position [3178, 0]
